Goal: Find specific page/section: Find specific page/section

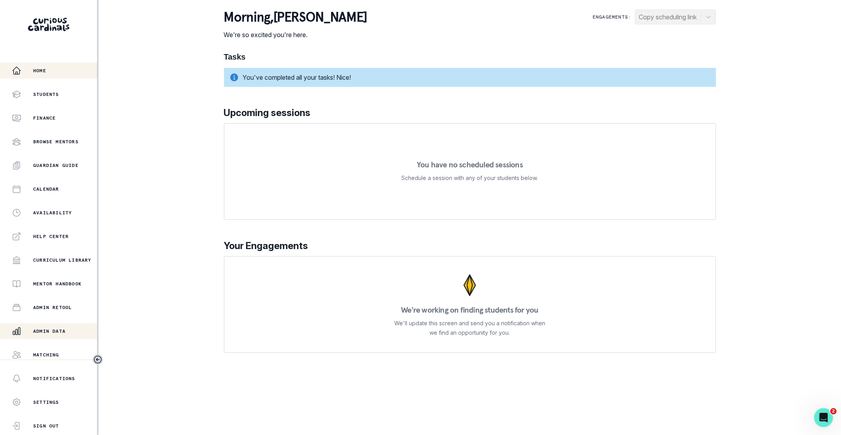
click at [58, 327] on div "Admin Data" at bounding box center [54, 330] width 85 height 9
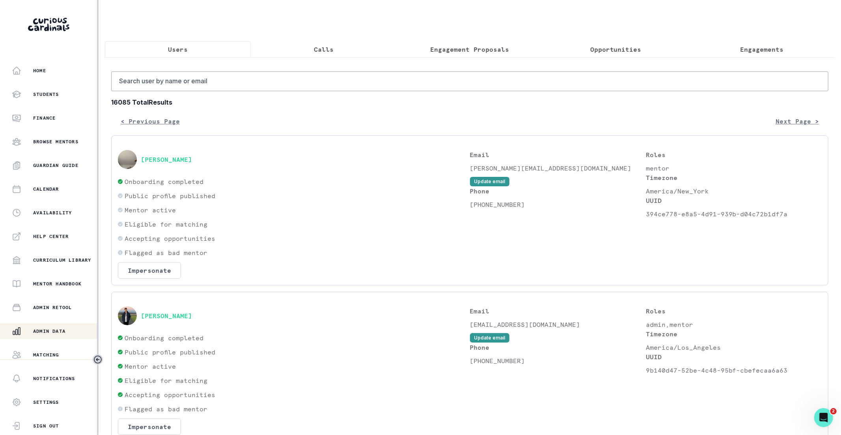
click at [39, 329] on p "Admin Data" at bounding box center [49, 331] width 32 height 6
click at [206, 86] on input "Search user by name or email" at bounding box center [470, 81] width 718 height 20
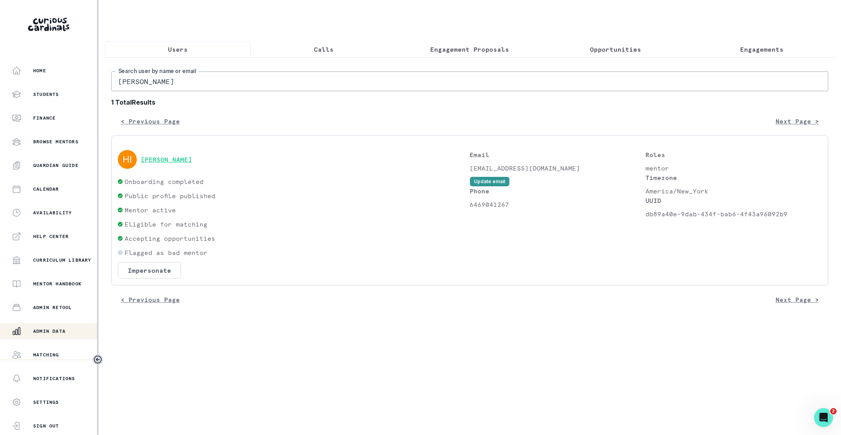
click at [163, 155] on button "[PERSON_NAME]" at bounding box center [166, 159] width 51 height 8
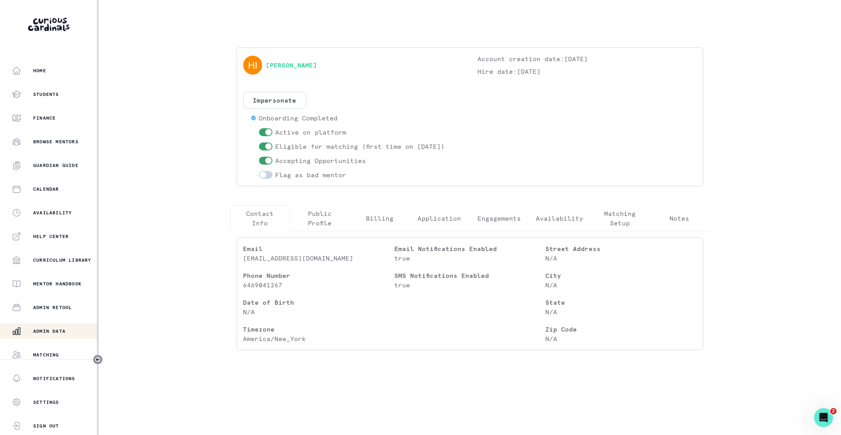
scroll to position [50, 0]
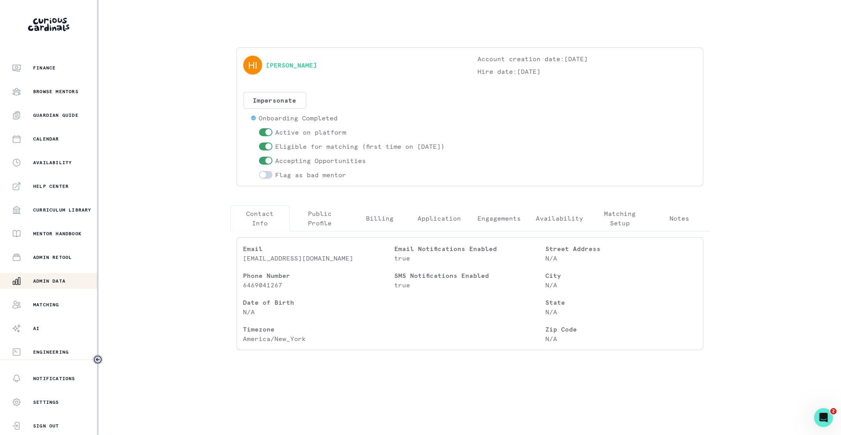
click at [59, 283] on p "Admin Data" at bounding box center [49, 281] width 32 height 6
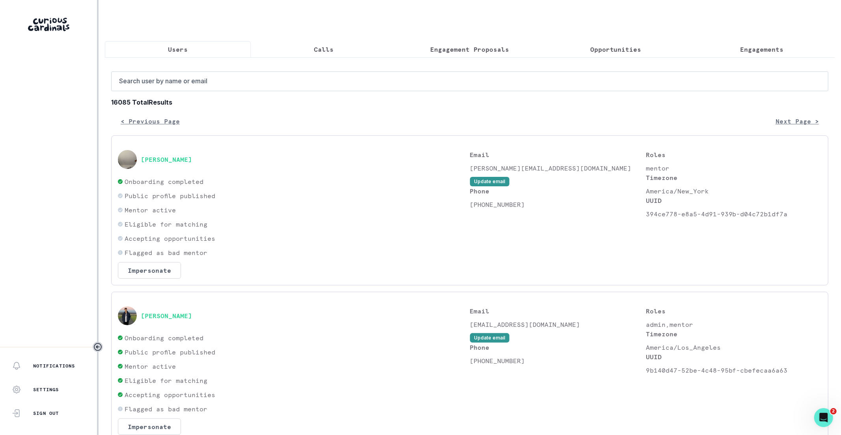
click at [272, 86] on input "Search user by name or email" at bounding box center [470, 81] width 718 height 20
paste input "[PERSON_NAME]"
type input "[PERSON_NAME]"
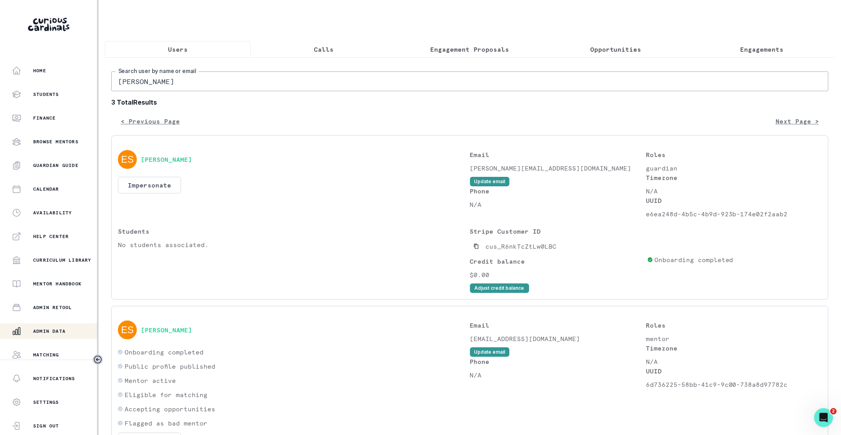
scroll to position [212, 0]
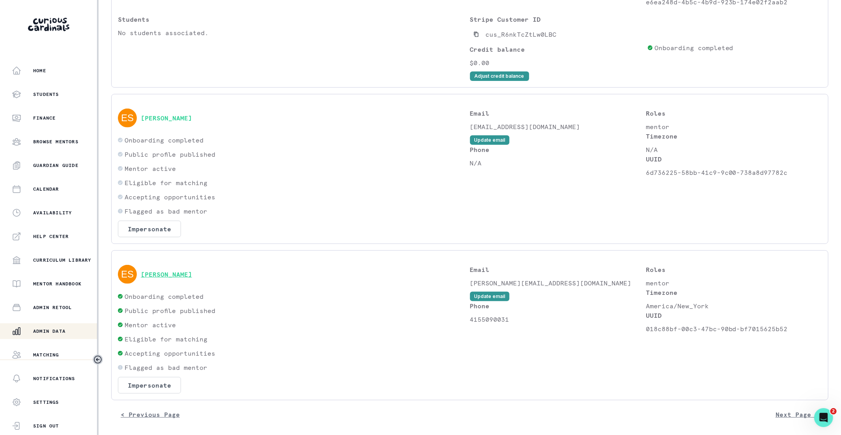
click at [161, 272] on button "[PERSON_NAME]" at bounding box center [166, 274] width 51 height 8
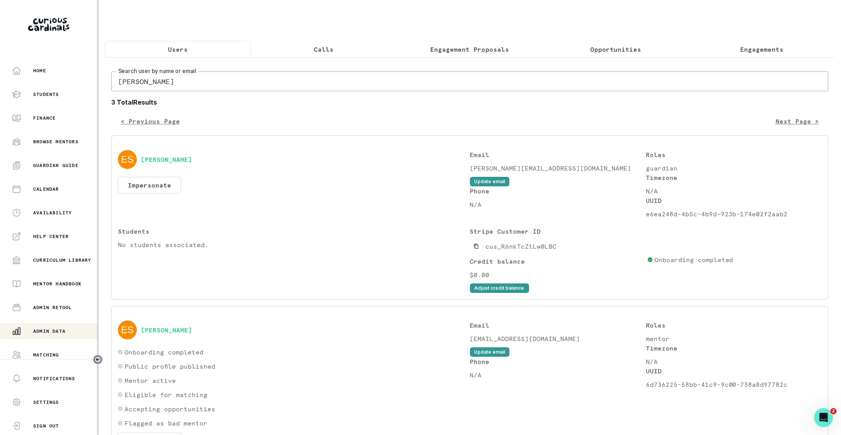
click at [186, 83] on input "[PERSON_NAME]" at bounding box center [470, 81] width 718 height 20
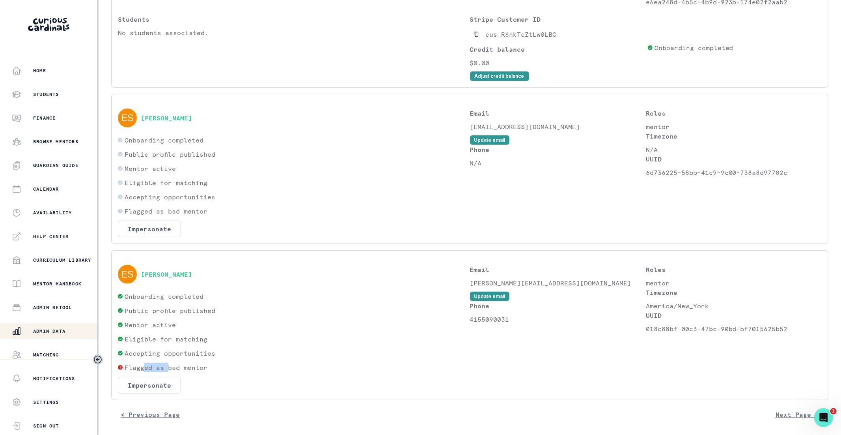
drag, startPoint x: 144, startPoint y: 364, endPoint x: 168, endPoint y: 365, distance: 23.7
click at [168, 365] on p "Flagged as bad mentor" at bounding box center [166, 367] width 83 height 9
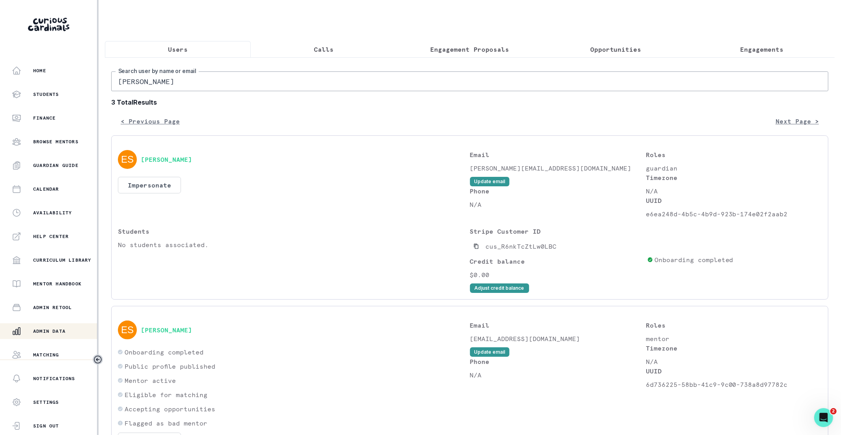
click at [202, 82] on input "[PERSON_NAME]" at bounding box center [470, 81] width 718 height 20
paste input "[PERSON_NAME]"
type input "[PERSON_NAME]"
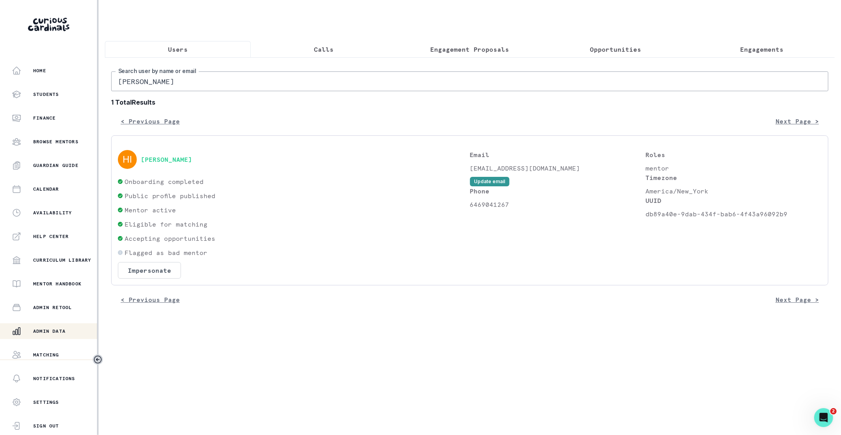
click at [163, 150] on div "[PERSON_NAME]" at bounding box center [294, 159] width 352 height 19
click at [159, 161] on button "[PERSON_NAME]" at bounding box center [166, 159] width 51 height 8
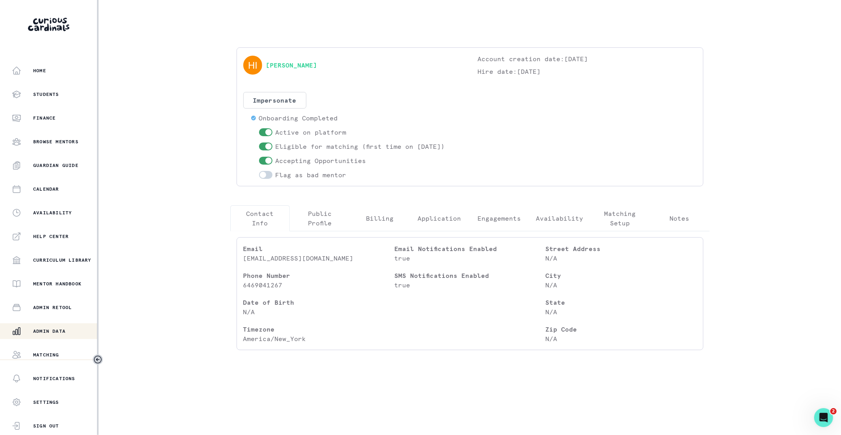
click at [692, 215] on button "Notes" at bounding box center [680, 218] width 60 height 26
